Goal: Transaction & Acquisition: Purchase product/service

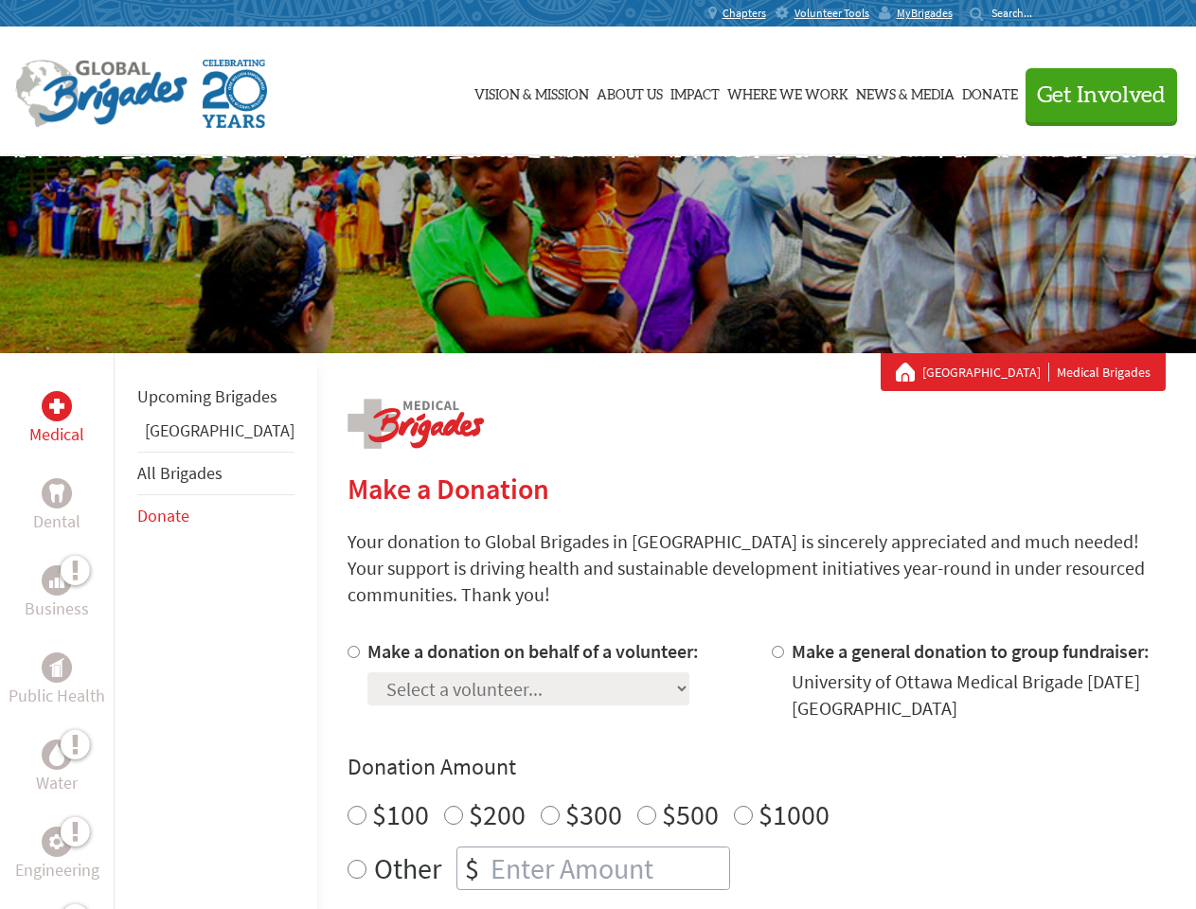
click at [1045, 13] on div "Search for:" at bounding box center [1008, 13] width 76 height 15
click at [1093, 95] on span "Get Involved" at bounding box center [1101, 95] width 129 height 23
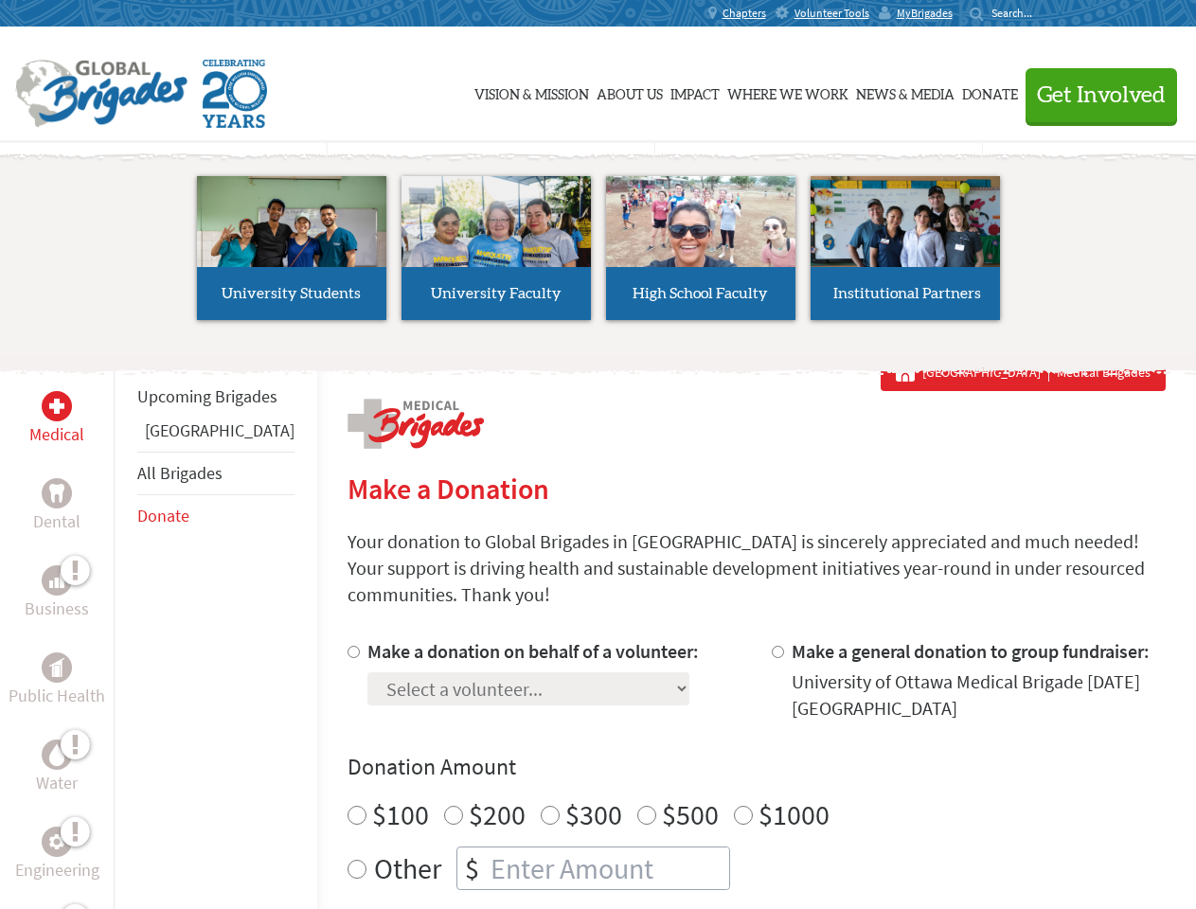
click at [598, 255] on li "High School Faculty" at bounding box center [700, 248] width 205 height 174
click at [125, 631] on div "Upcoming Brigades Guatemala All Brigades Donate" at bounding box center [216, 807] width 204 height 909
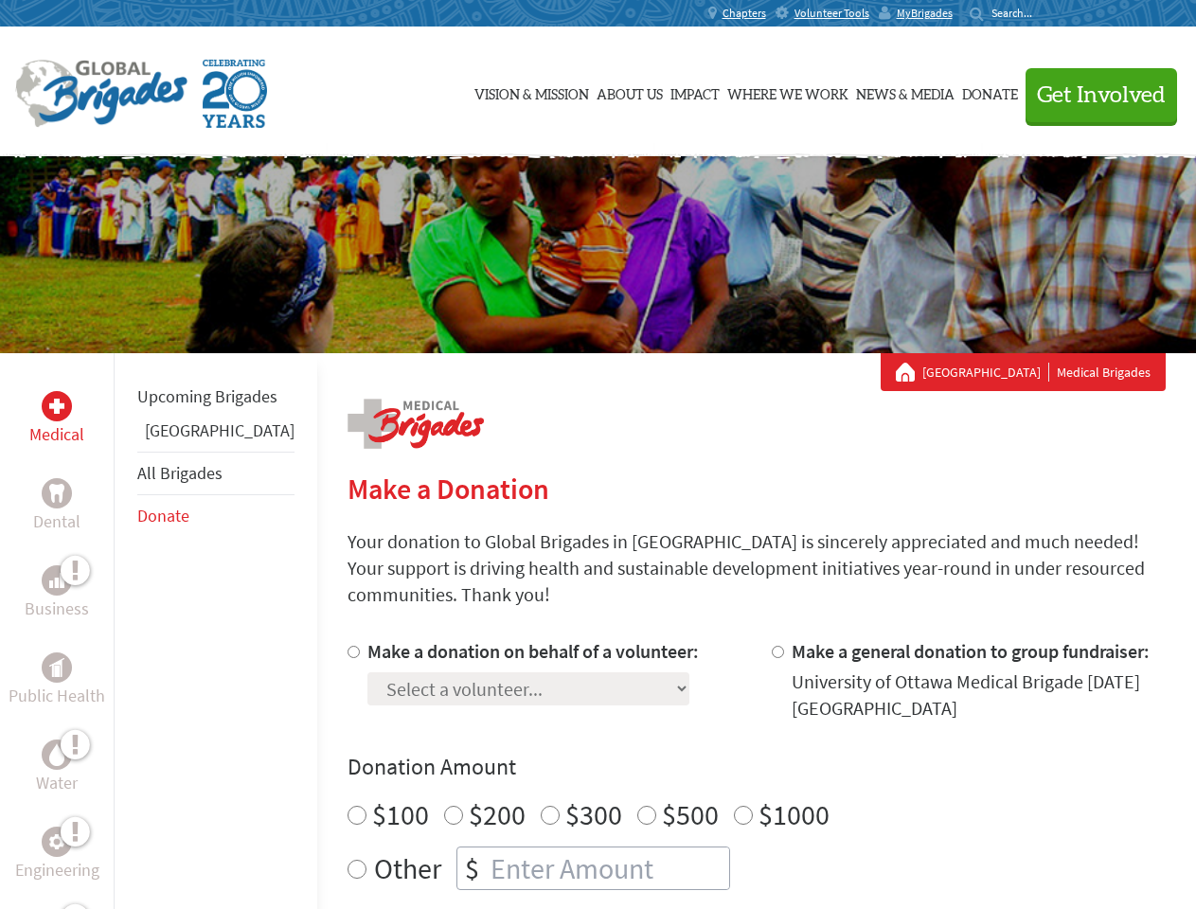
click at [723, 760] on div "Donation Amount $100 $200 $300 $500 $1000 Other $" at bounding box center [757, 821] width 818 height 138
click at [348, 646] on input "Make a donation on behalf of a volunteer:" at bounding box center [354, 652] width 12 height 12
radio input "true"
click at [772, 646] on input "Make a general donation to group fundraiser:" at bounding box center [778, 652] width 12 height 12
radio input "true"
